Goal: Information Seeking & Learning: Check status

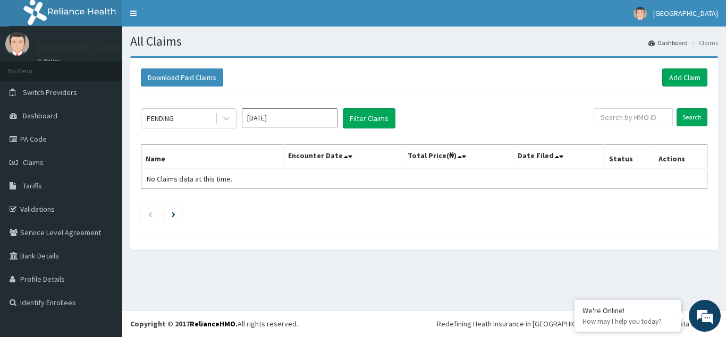
click at [311, 118] on input "Aug 2025" at bounding box center [290, 117] width 96 height 19
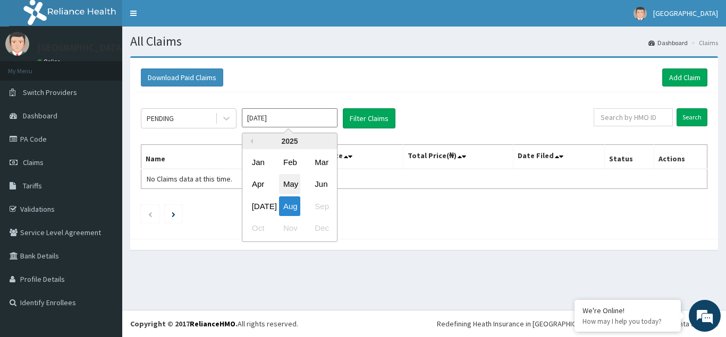
click at [290, 185] on div "May" at bounding box center [289, 185] width 21 height 20
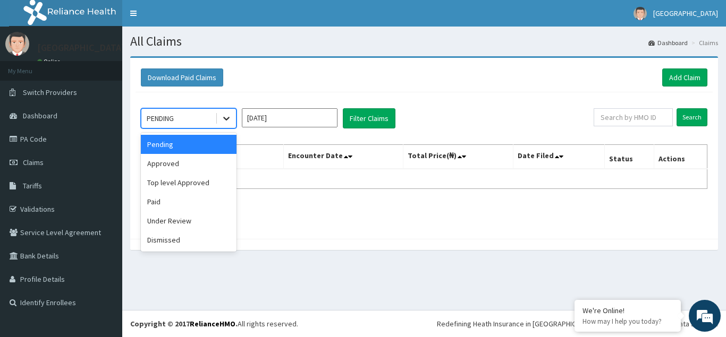
click at [225, 120] on icon at bounding box center [226, 118] width 11 height 11
click at [225, 118] on icon at bounding box center [226, 119] width 6 height 4
click at [229, 119] on icon at bounding box center [226, 118] width 11 height 11
click at [165, 205] on div "Paid" at bounding box center [189, 201] width 96 height 19
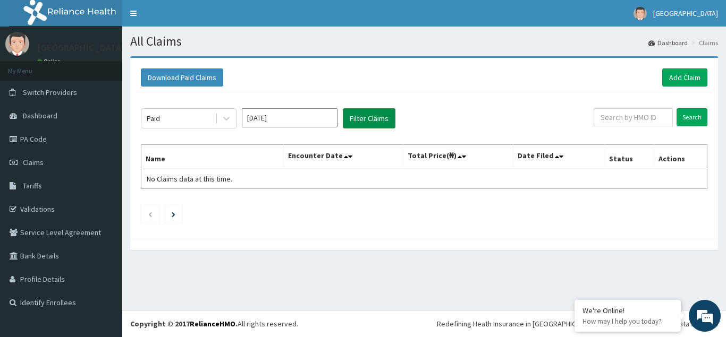
click at [369, 119] on button "Filter Claims" at bounding box center [369, 118] width 53 height 20
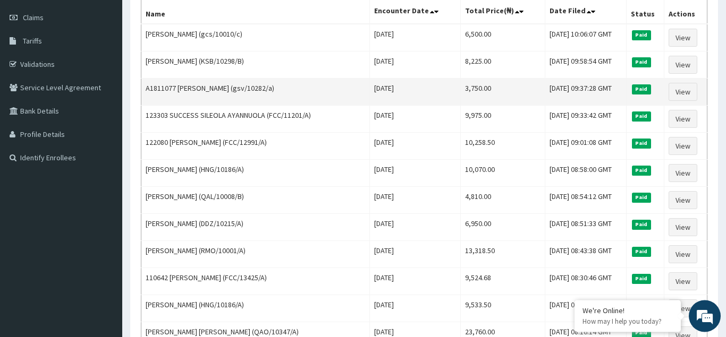
scroll to position [163, 0]
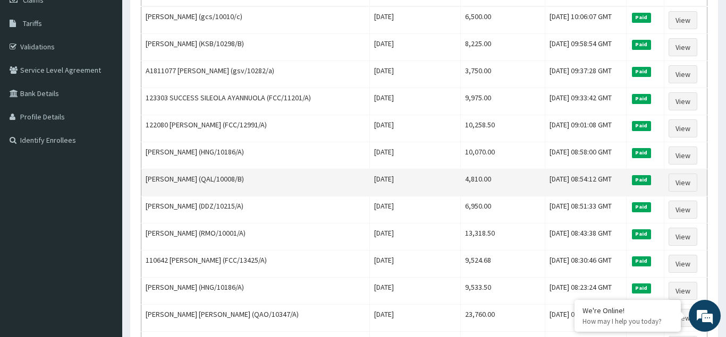
drag, startPoint x: 352, startPoint y: 134, endPoint x: 314, endPoint y: 173, distance: 54.8
click at [247, 195] on td "Alice Oche (QAL/10008/B)" at bounding box center [255, 182] width 228 height 27
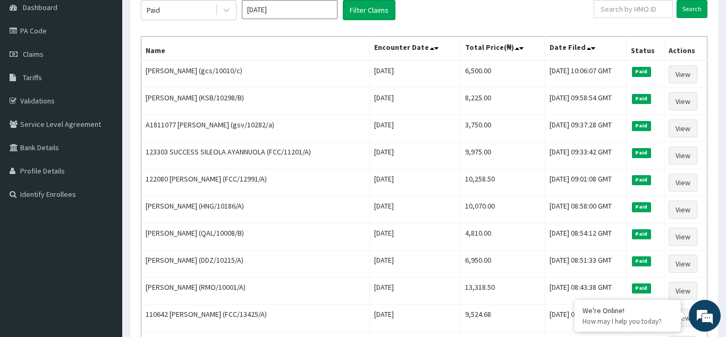
scroll to position [0, 0]
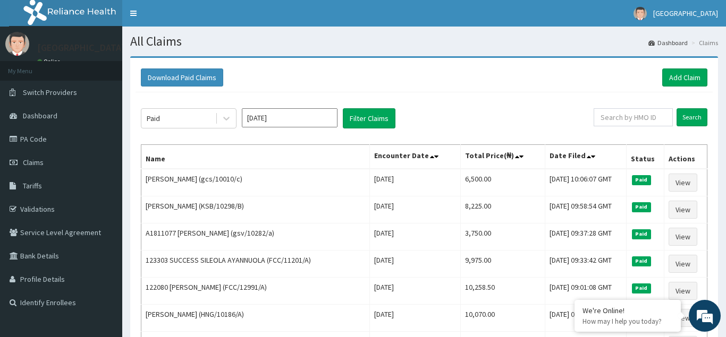
drag, startPoint x: 312, startPoint y: 114, endPoint x: 310, endPoint y: 122, distance: 7.7
click at [312, 115] on input "May 2025" at bounding box center [290, 117] width 96 height 19
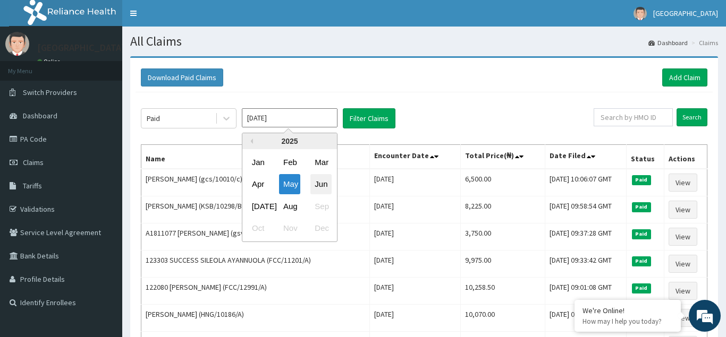
click at [321, 186] on div "Jun" at bounding box center [320, 185] width 21 height 20
type input "Jun 2025"
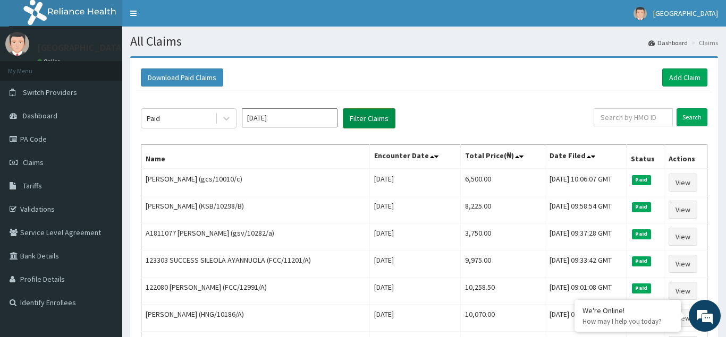
click at [364, 120] on button "Filter Claims" at bounding box center [369, 118] width 53 height 20
click at [367, 118] on button "Filter Claims" at bounding box center [369, 118] width 53 height 20
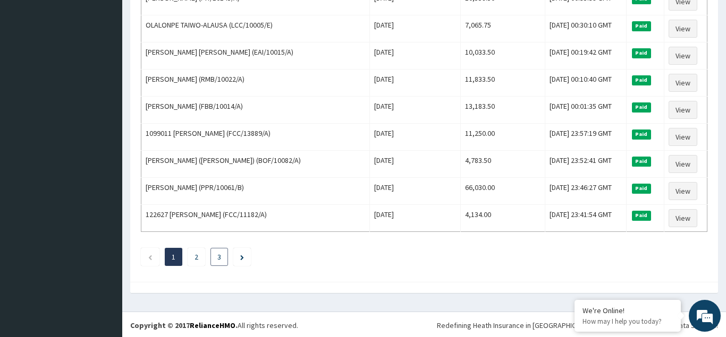
scroll to position [1294, 0]
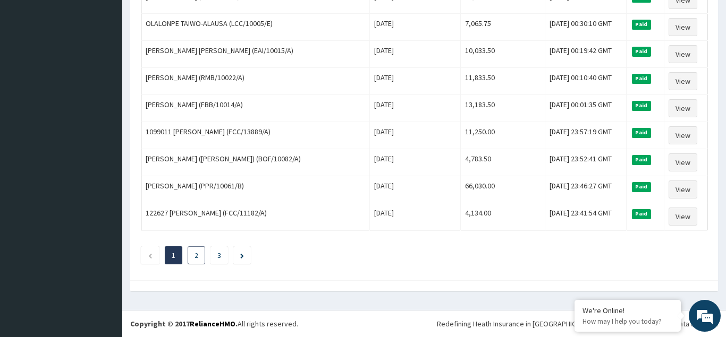
click at [197, 258] on link "2" at bounding box center [196, 256] width 4 height 10
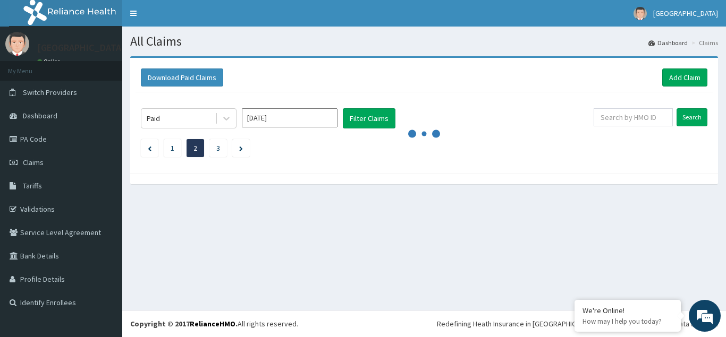
scroll to position [0, 0]
click at [36, 163] on span "Claims" at bounding box center [33, 163] width 21 height 10
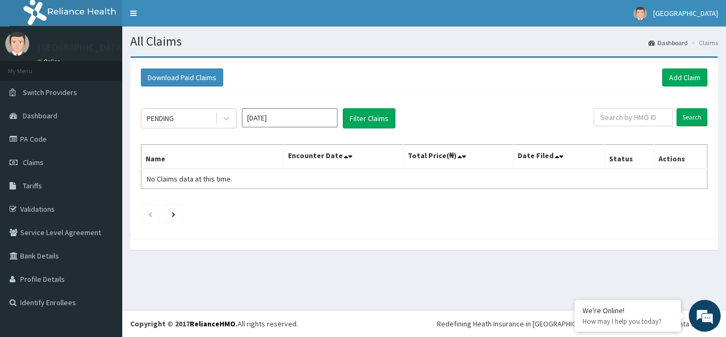
click at [313, 121] on input "Aug 2025" at bounding box center [290, 117] width 96 height 19
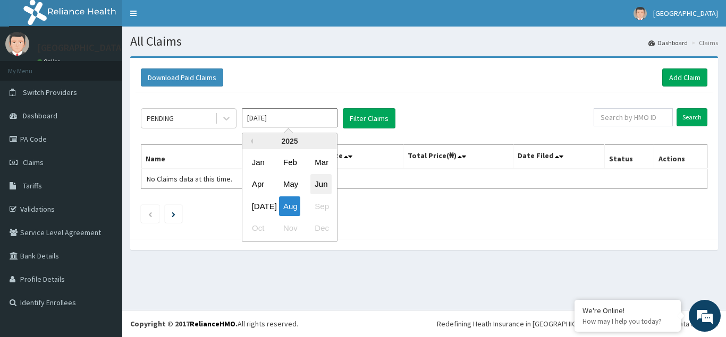
click at [322, 185] on div "Jun" at bounding box center [320, 185] width 21 height 20
type input "Jun 2025"
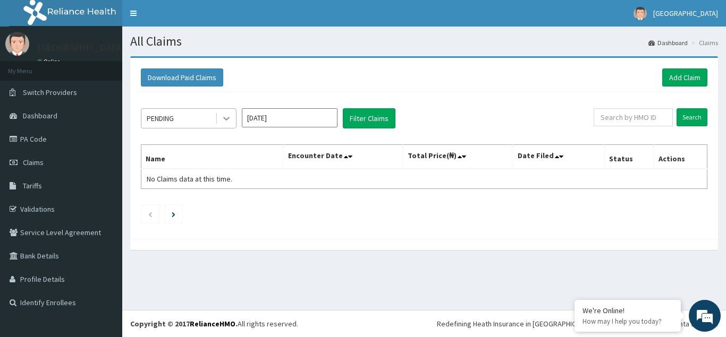
click at [228, 122] on icon at bounding box center [226, 118] width 11 height 11
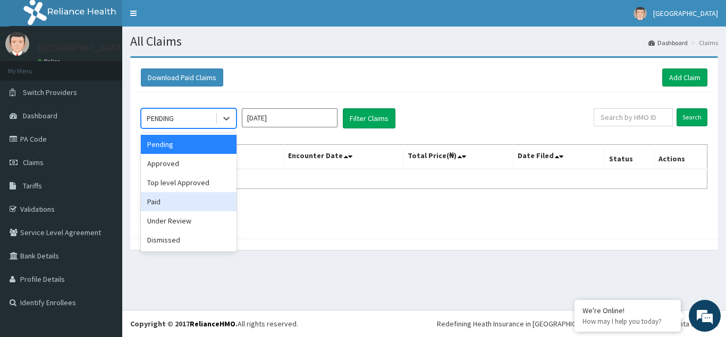
click at [152, 203] on div "Paid" at bounding box center [189, 201] width 96 height 19
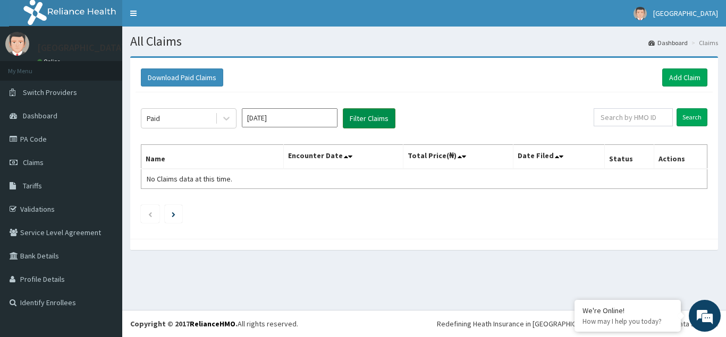
click at [372, 118] on button "Filter Claims" at bounding box center [369, 118] width 53 height 20
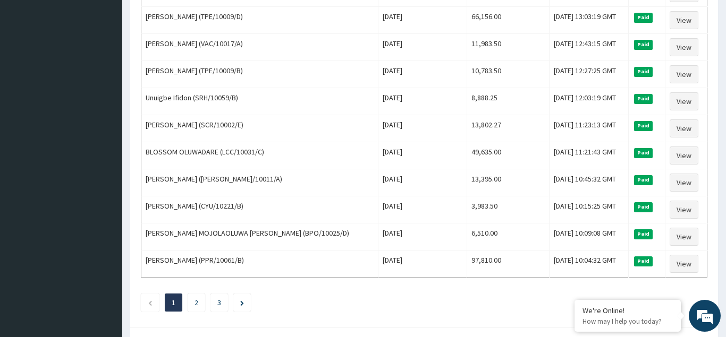
scroll to position [1294, 0]
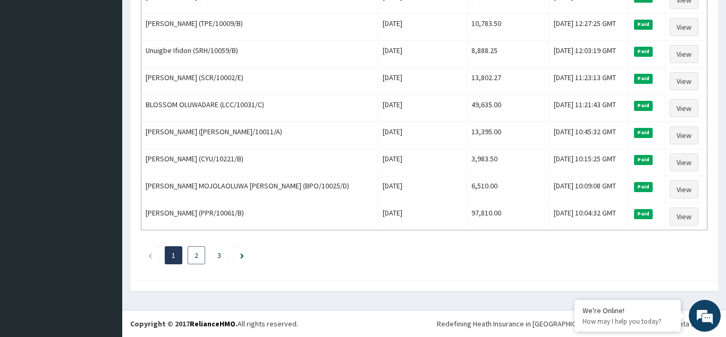
click at [197, 256] on link "2" at bounding box center [196, 256] width 4 height 10
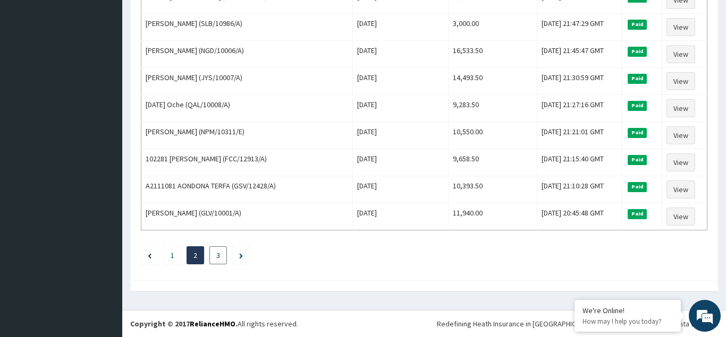
click at [219, 257] on link "3" at bounding box center [218, 256] width 4 height 10
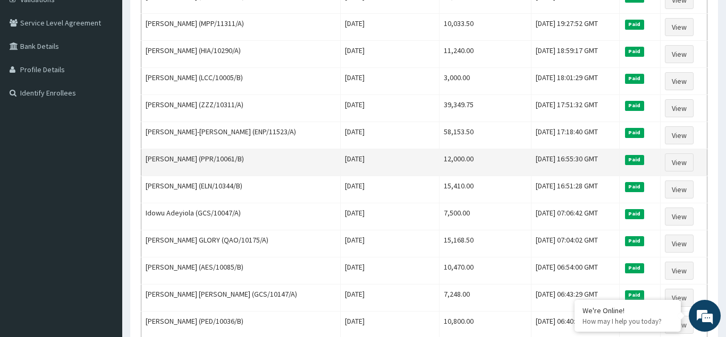
scroll to position [0, 0]
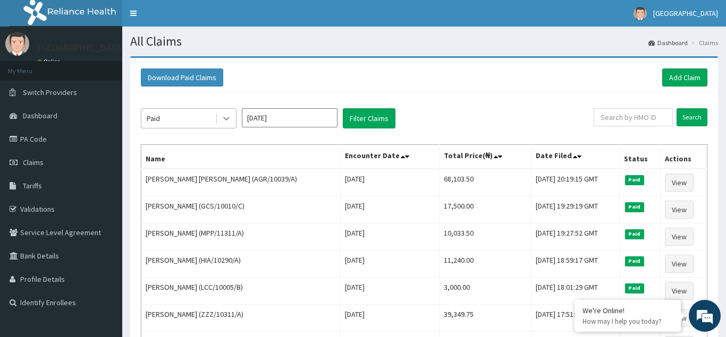
click at [224, 120] on icon at bounding box center [226, 118] width 11 height 11
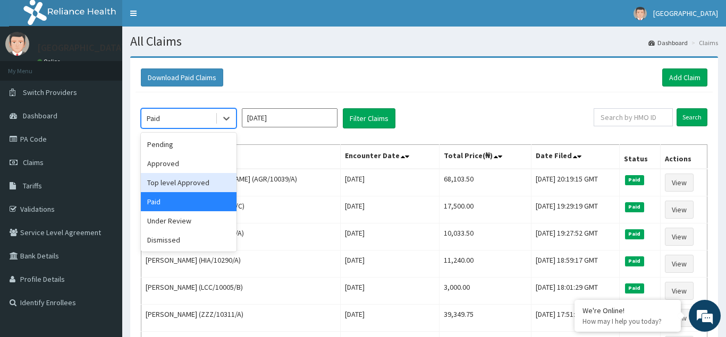
click at [320, 122] on input "Jun 2025" at bounding box center [290, 117] width 96 height 19
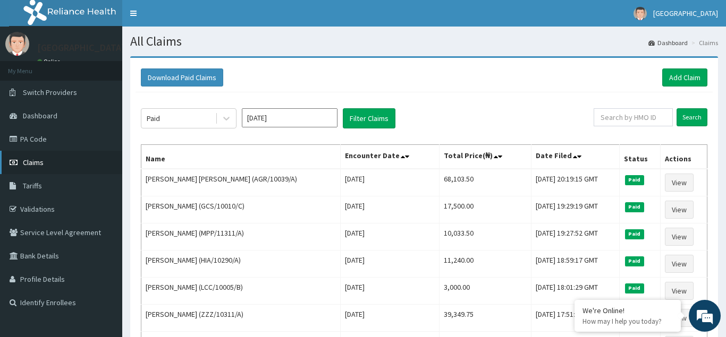
click at [31, 165] on span "Claims" at bounding box center [33, 163] width 21 height 10
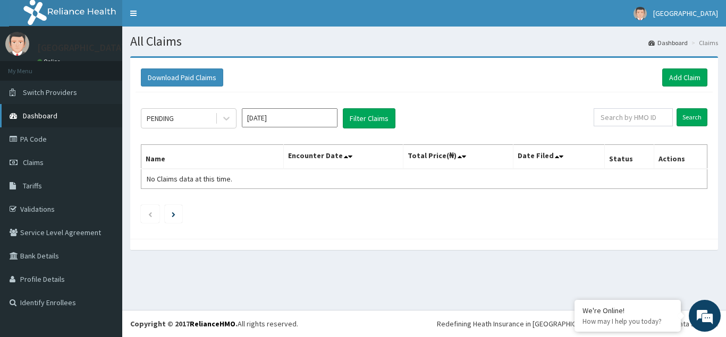
click at [37, 114] on span "Dashboard" at bounding box center [40, 116] width 35 height 10
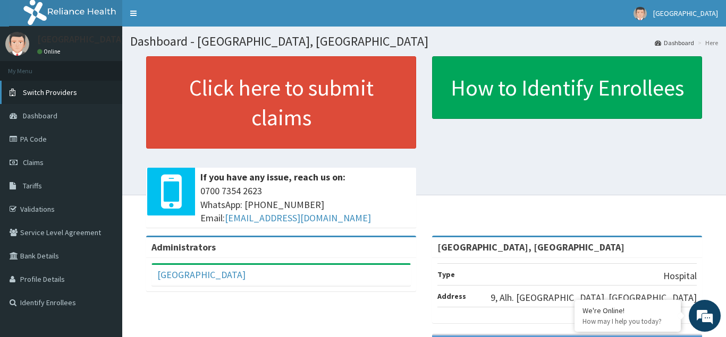
click at [41, 91] on span "Switch Providers" at bounding box center [50, 93] width 54 height 10
click at [134, 14] on link "Toggle navigation" at bounding box center [133, 13] width 22 height 27
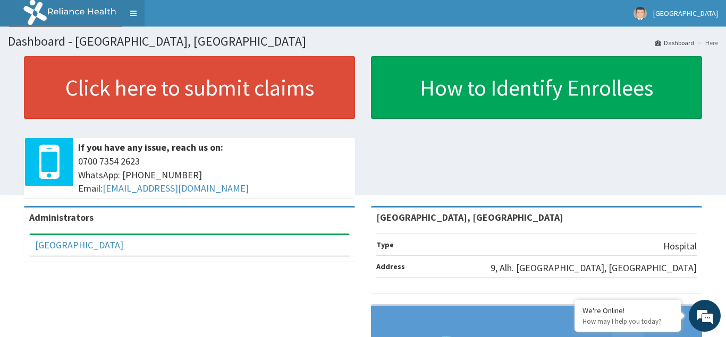
click at [134, 14] on link "Toggle navigation" at bounding box center [133, 13] width 22 height 27
